Goal: Information Seeking & Learning: Learn about a topic

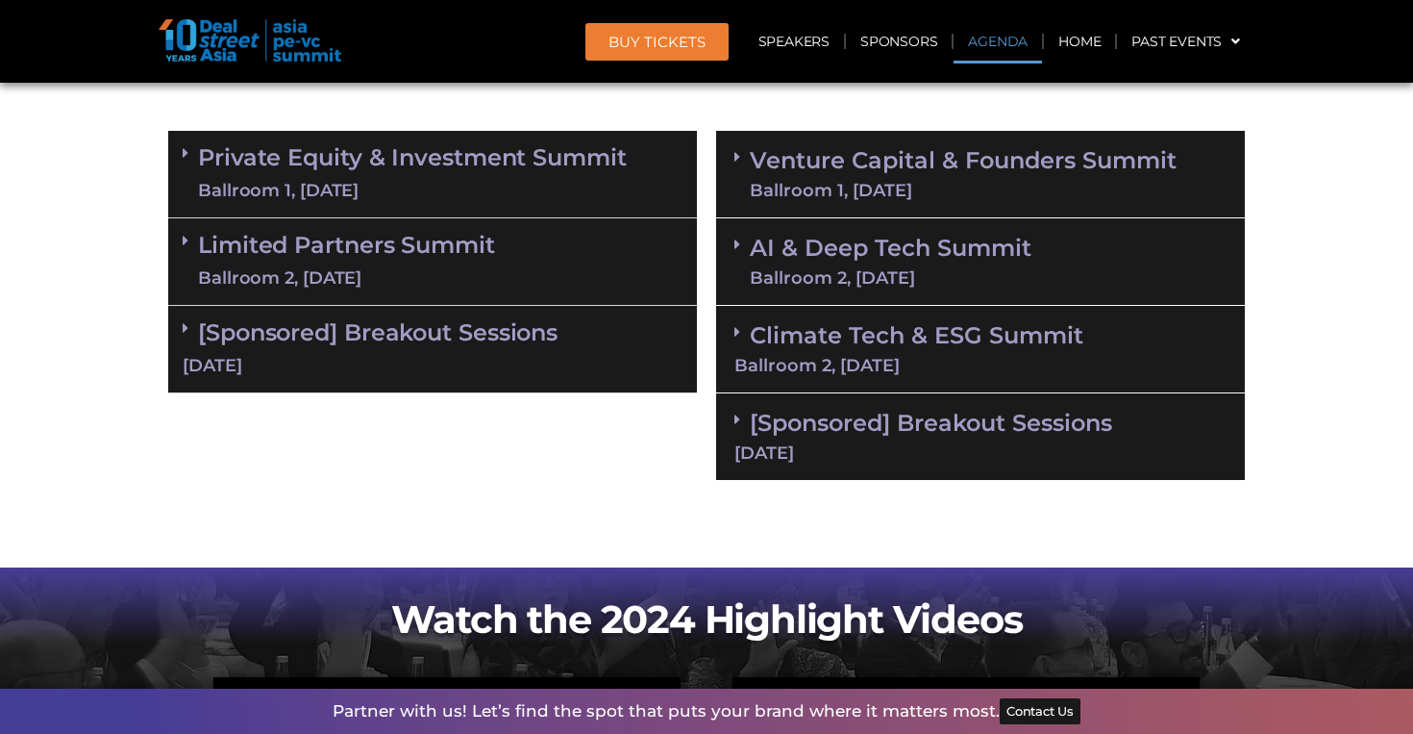
scroll to position [1162, 0]
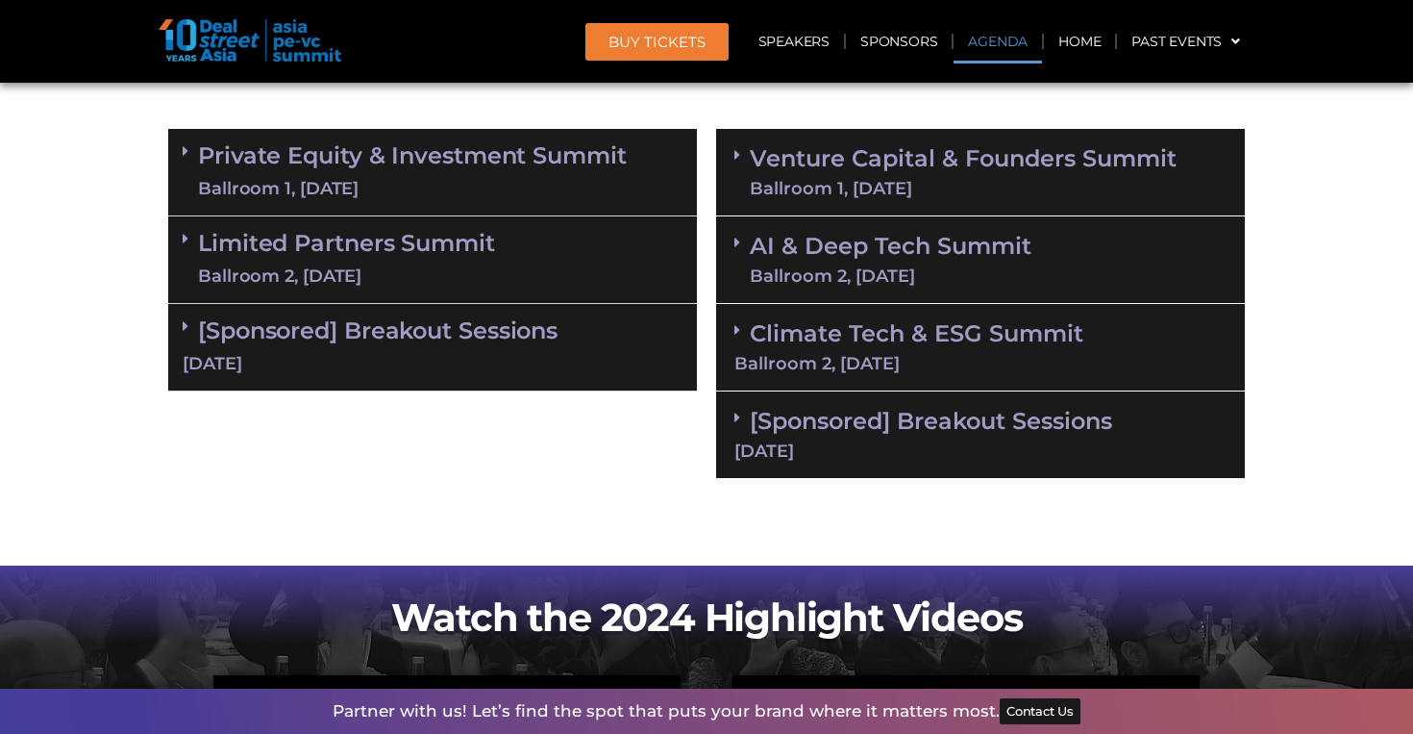
click at [914, 166] on link "Venture Capital & Founders​ Summit Ballroom 1, [DATE]" at bounding box center [963, 172] width 427 height 50
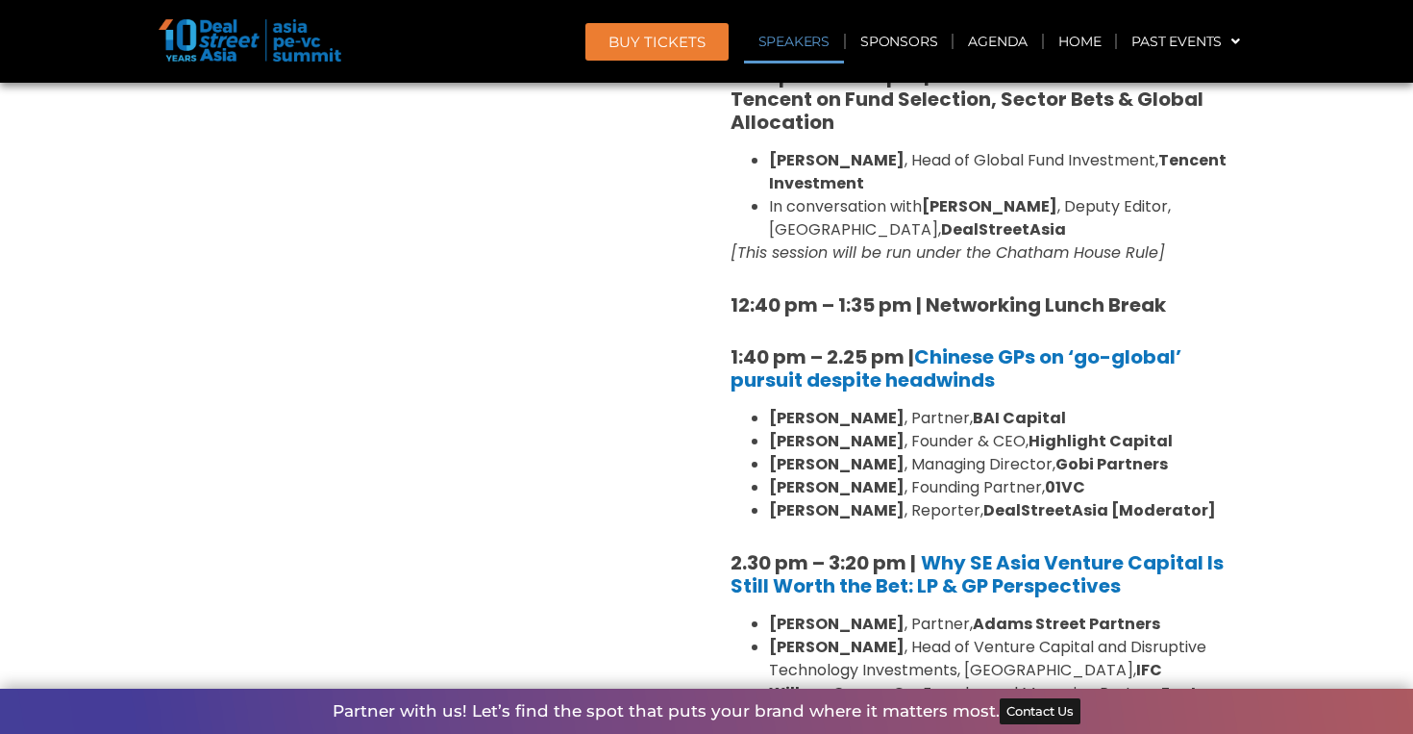
scroll to position [2339, 0]
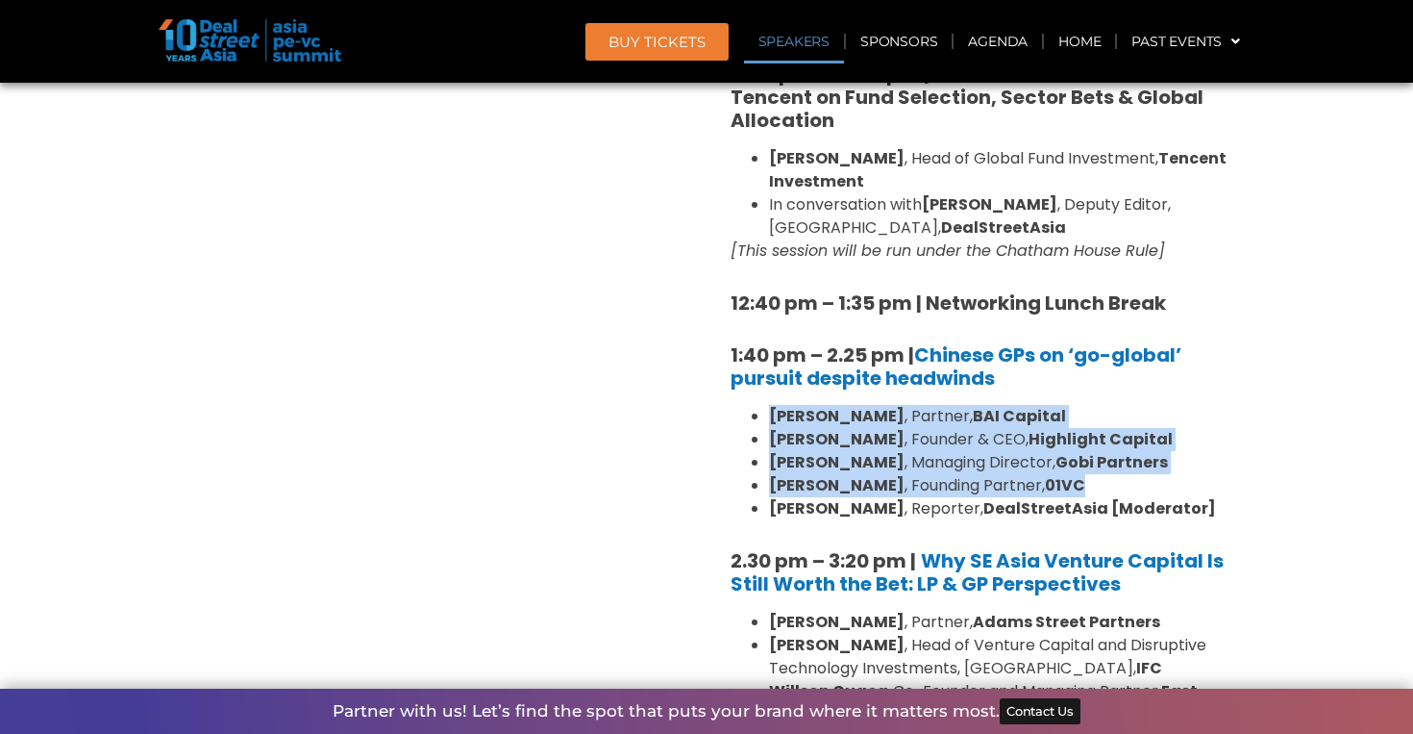
drag, startPoint x: 769, startPoint y: 363, endPoint x: 1053, endPoint y: 434, distance: 292.2
click at [1053, 434] on ul "[PERSON_NAME] , Partner, BAI Capital [PERSON_NAME] , Founder & CEO, Highlight C…" at bounding box center [981, 462] width 500 height 115
copy ul "[PERSON_NAME] , Partner, BAI Capital [PERSON_NAME] , Founder & CEO, Highlight C…"
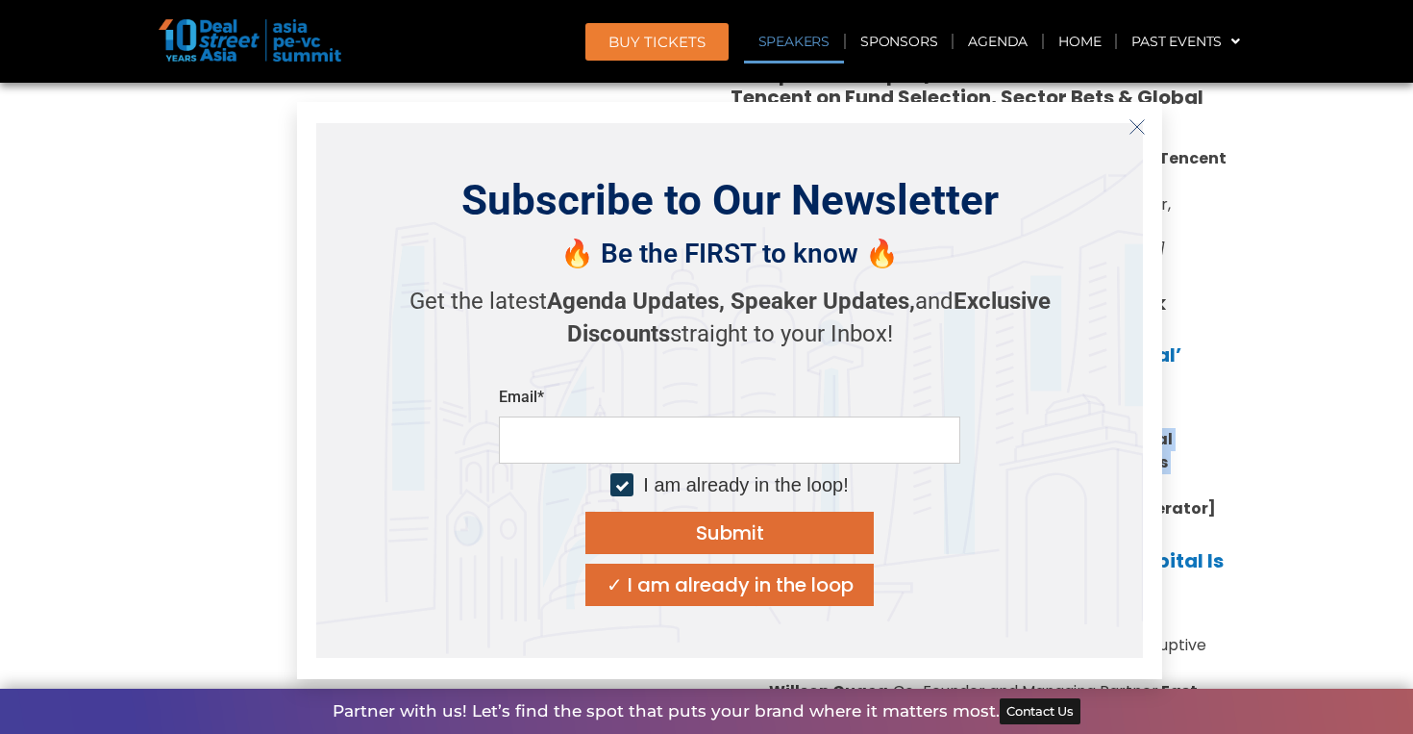
click at [1137, 122] on icon "Close" at bounding box center [1137, 126] width 17 height 17
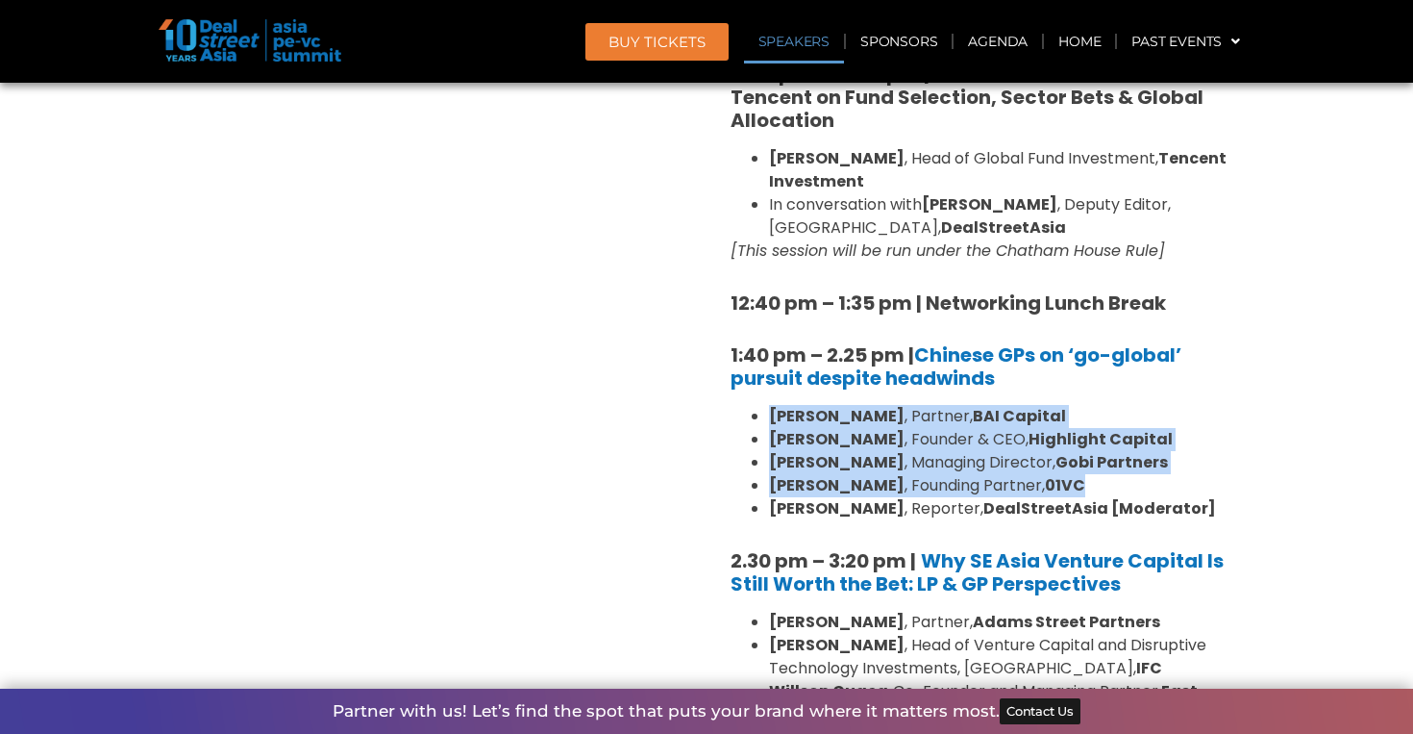
click at [827, 474] on strong "[PERSON_NAME]" at bounding box center [837, 485] width 136 height 22
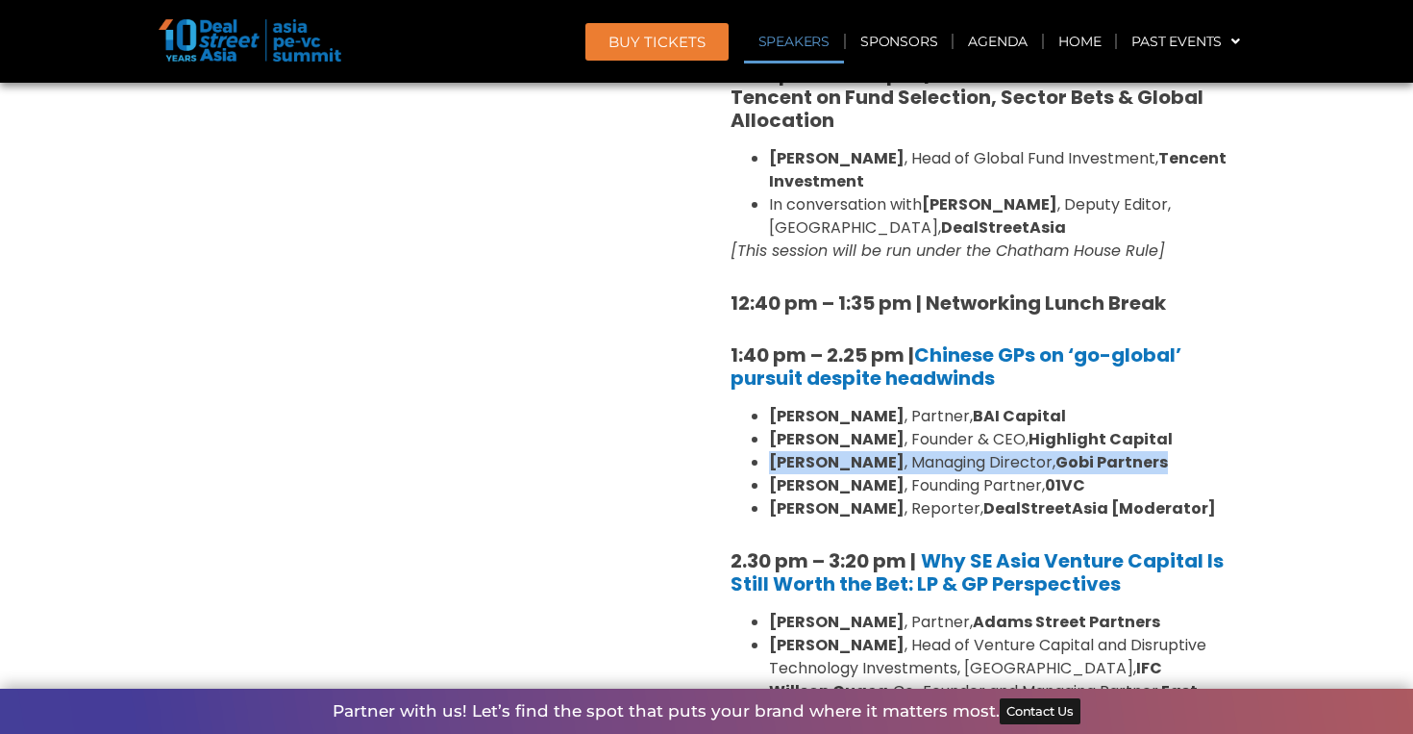
drag, startPoint x: 775, startPoint y: 416, endPoint x: 1098, endPoint y: 416, distance: 323.1
click at [1098, 416] on ul "[PERSON_NAME] , Partner, BAI Capital [PERSON_NAME] , Founder & CEO, Highlight C…" at bounding box center [981, 462] width 500 height 115
copy li "[PERSON_NAME] , Managing Director, Gobi Partners"
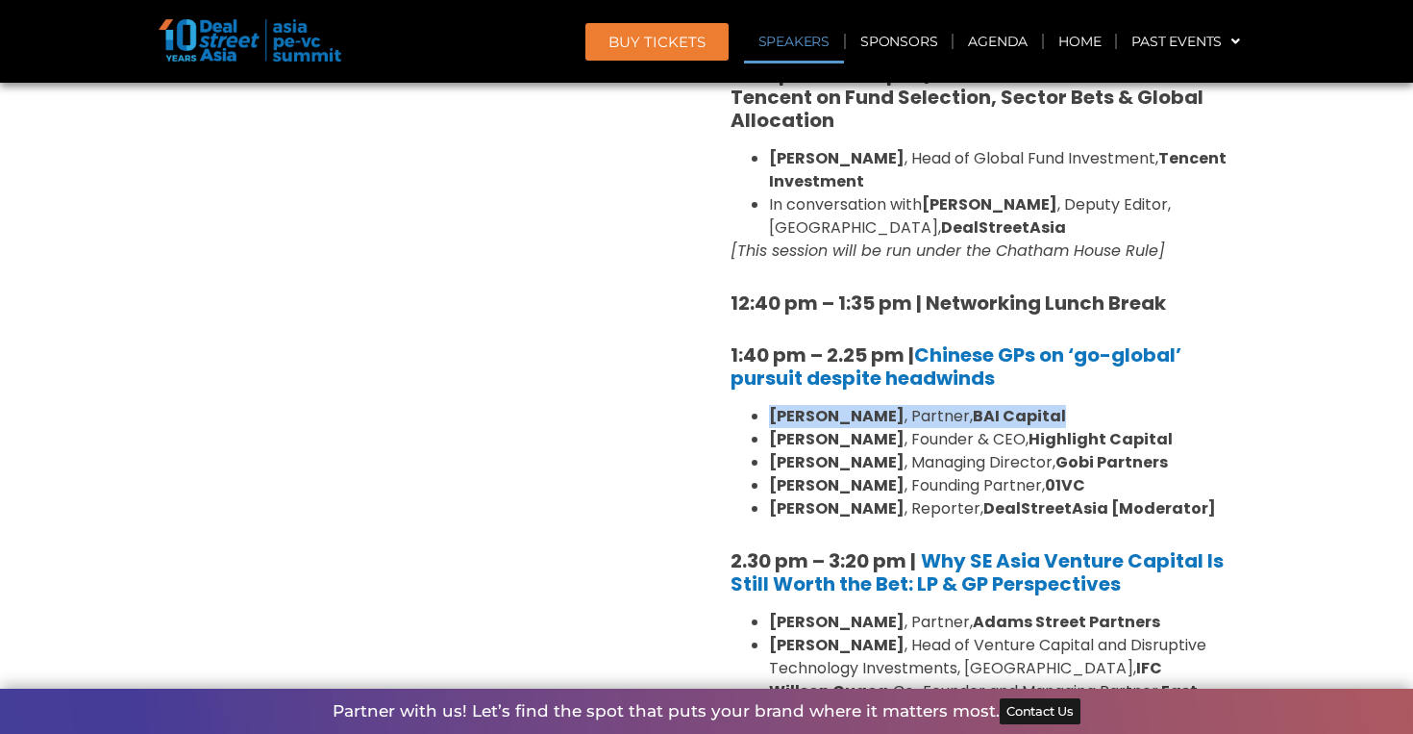
drag, startPoint x: 772, startPoint y: 370, endPoint x: 1041, endPoint y: 369, distance: 269.2
click at [1041, 405] on li "[PERSON_NAME] , Partner, BAI Capital" at bounding box center [1000, 416] width 462 height 23
copy li "[PERSON_NAME] , Partner, BAI Capital"
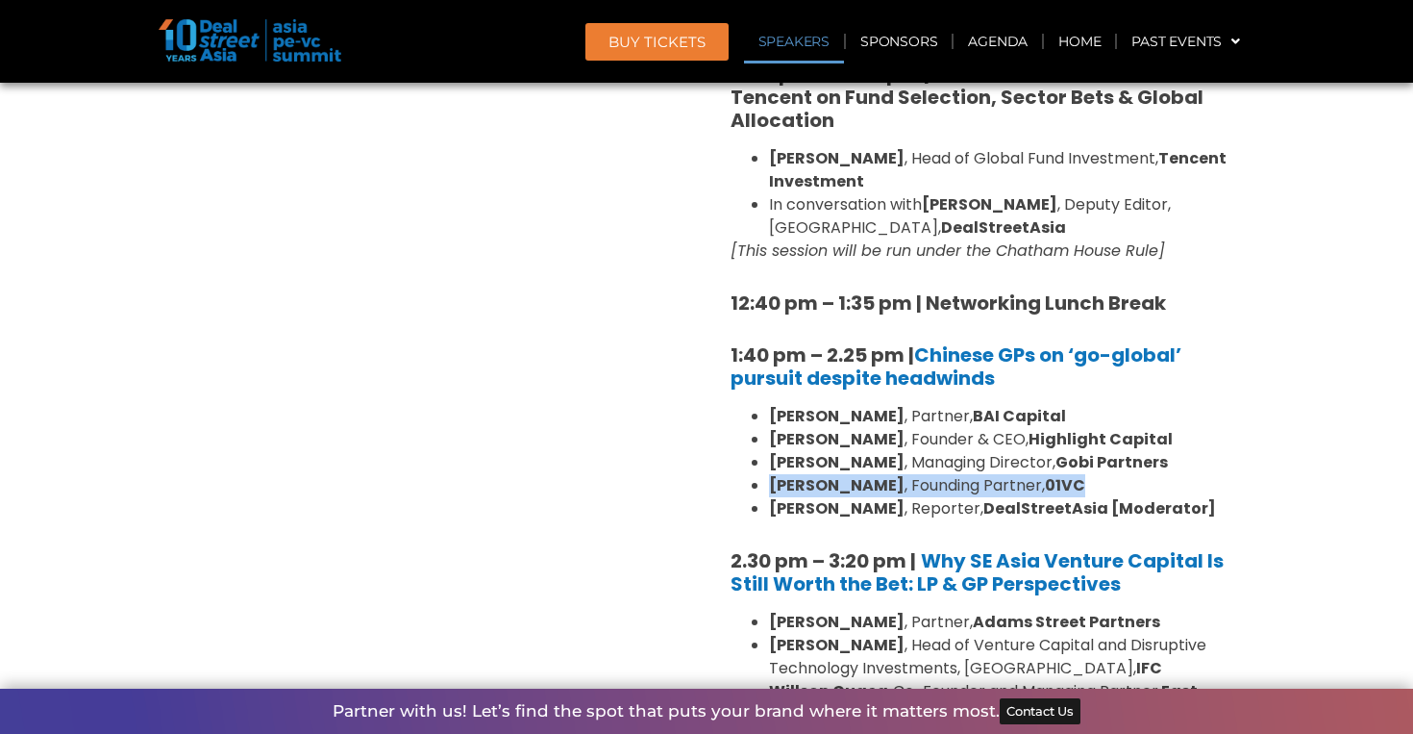
drag, startPoint x: 767, startPoint y: 435, endPoint x: 1063, endPoint y: 432, distance: 296.1
click at [1063, 432] on ul "[PERSON_NAME] , Partner, BAI Capital [PERSON_NAME] , Founder & CEO, Highlight C…" at bounding box center [981, 462] width 500 height 115
copy li "[PERSON_NAME] , Founding Partner, 01VC"
click at [828, 480] on div "8:00 am – 9:00 am | Registration & Networking Coffee [Sponsored by Vserve ] 9:0…" at bounding box center [981, 414] width 500 height 2665
drag, startPoint x: 772, startPoint y: 414, endPoint x: 884, endPoint y: 411, distance: 111.6
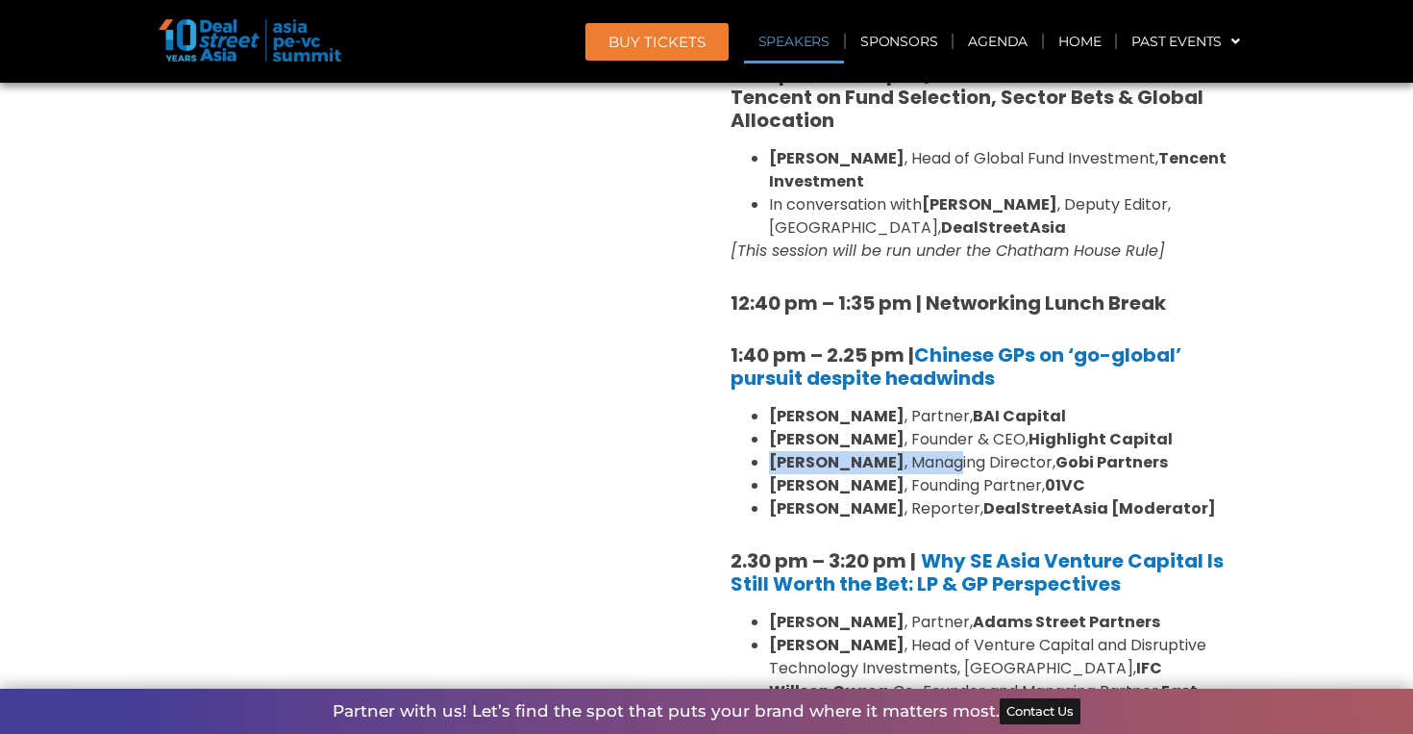
click at [884, 451] on li "[PERSON_NAME] , Managing Director, Gobi Partners" at bounding box center [1000, 462] width 462 height 23
drag, startPoint x: 771, startPoint y: 391, endPoint x: 1147, endPoint y: 375, distance: 376.3
click at [1147, 405] on ul "[PERSON_NAME] , Partner, BAI Capital [PERSON_NAME] , Founder & CEO, Highlight C…" at bounding box center [981, 462] width 500 height 115
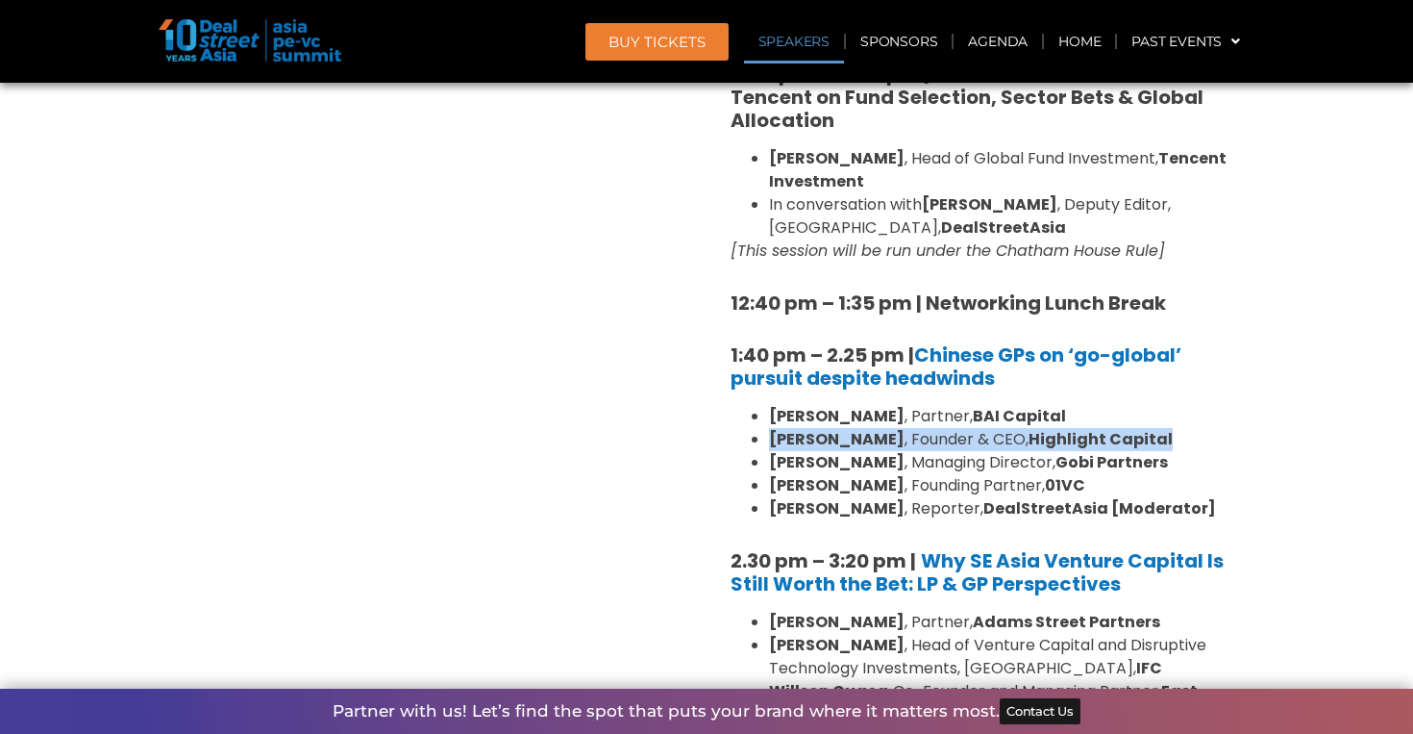
drag, startPoint x: 1145, startPoint y: 391, endPoint x: 769, endPoint y: 383, distance: 376.0
click at [769, 428] on li "[PERSON_NAME] , Founder & CEO, Highlight Capital" at bounding box center [1000, 439] width 462 height 23
copy li "[PERSON_NAME] , Founder & CEO, Highlight Capital"
